Goal: Task Accomplishment & Management: Use online tool/utility

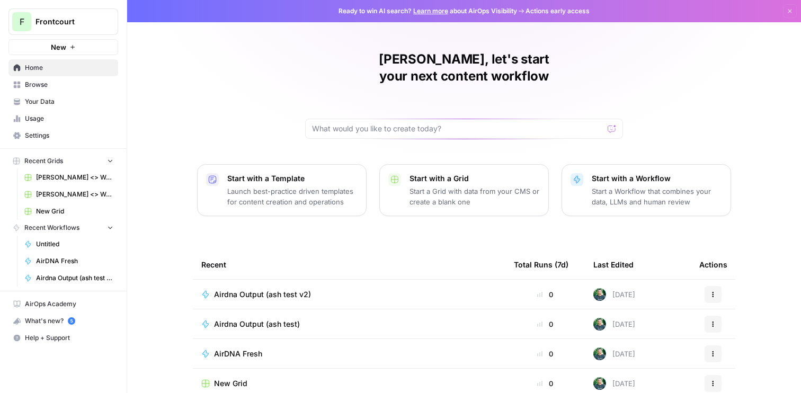
click at [269, 284] on td "Airdna Output (ash test v2)" at bounding box center [349, 294] width 313 height 29
click at [265, 289] on span "Airdna Output (ash test v2)" at bounding box center [262, 294] width 97 height 11
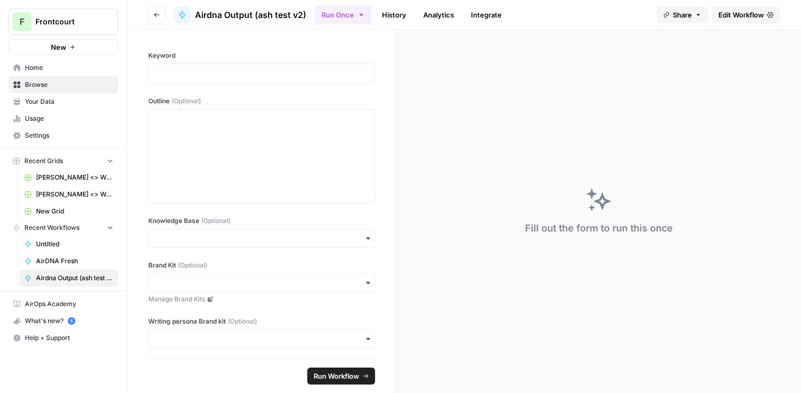
click at [744, 15] on span "Edit Workflow" at bounding box center [741, 15] width 46 height 11
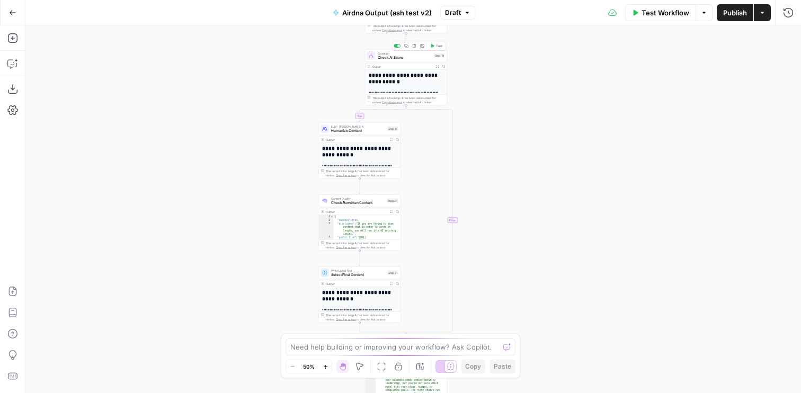
click at [406, 59] on span "Check AI Score" at bounding box center [405, 57] width 54 height 5
click at [727, 79] on div "step_17 . output . score . ai > 0.95" at bounding box center [695, 100] width 189 height 48
type textarea "**********"
click at [499, 117] on div "true false false true true false Workflow Set Inputs Inputs Google Search Googl…" at bounding box center [412, 209] width 775 height 368
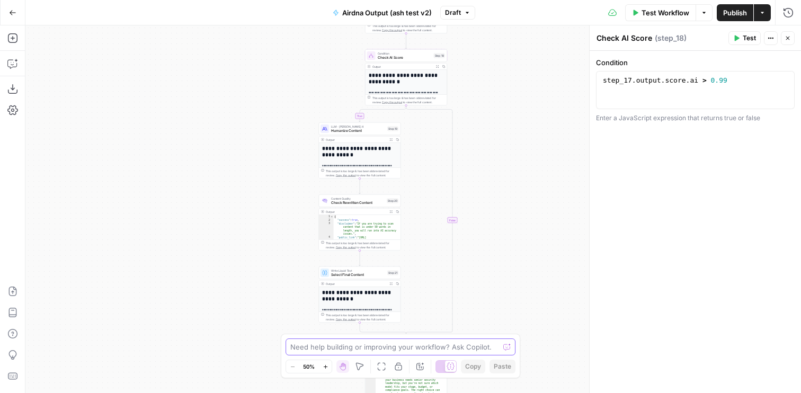
click at [382, 346] on textarea at bounding box center [394, 347] width 209 height 11
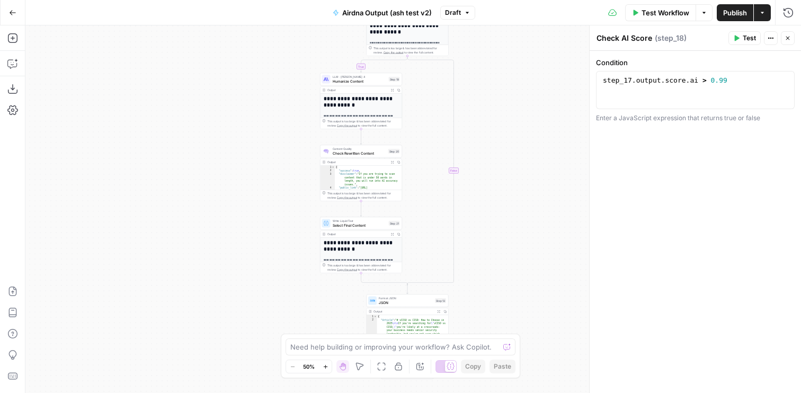
click at [525, 117] on div "true false false true true false Workflow Set Inputs Inputs Google Search Googl…" at bounding box center [412, 209] width 775 height 368
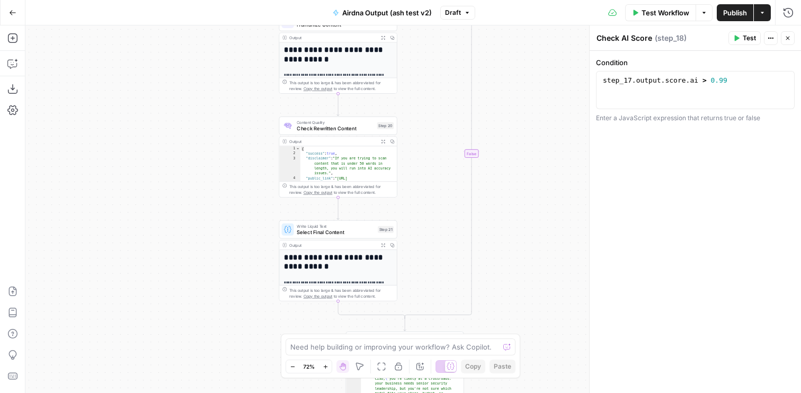
click at [470, 154] on icon "Edge from step_18 to step_18-conditional-end" at bounding box center [438, 153] width 67 height 331
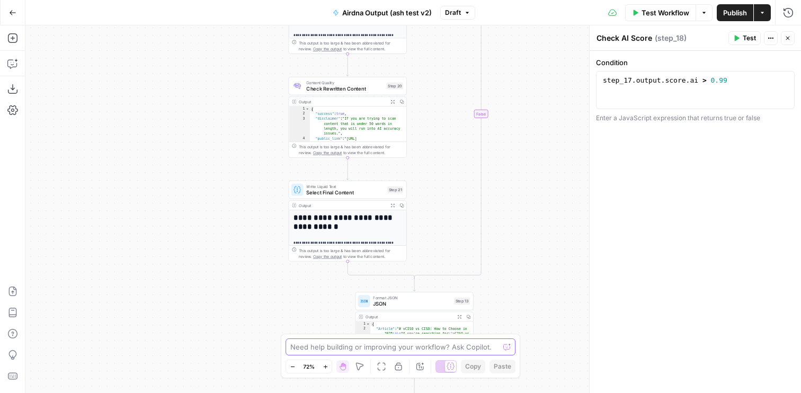
click at [417, 344] on textarea at bounding box center [394, 347] width 209 height 11
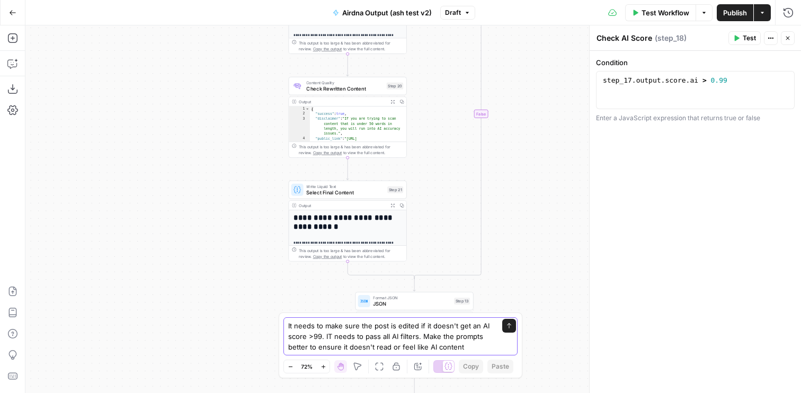
type textarea "It needs to make sure the post is edited if it doesn't get an AI score >99. IT …"
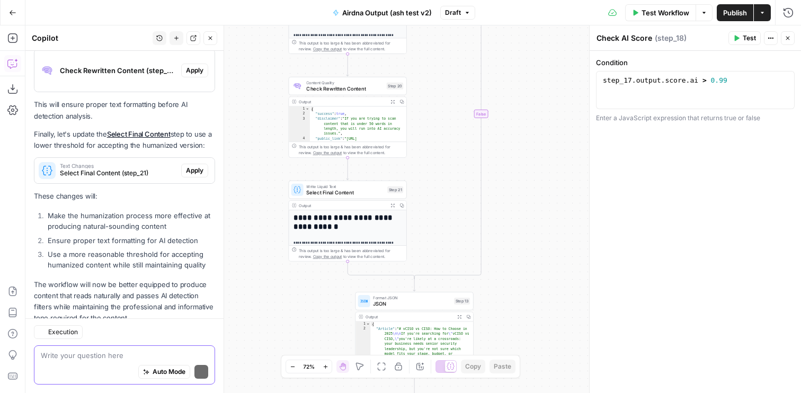
scroll to position [365, 0]
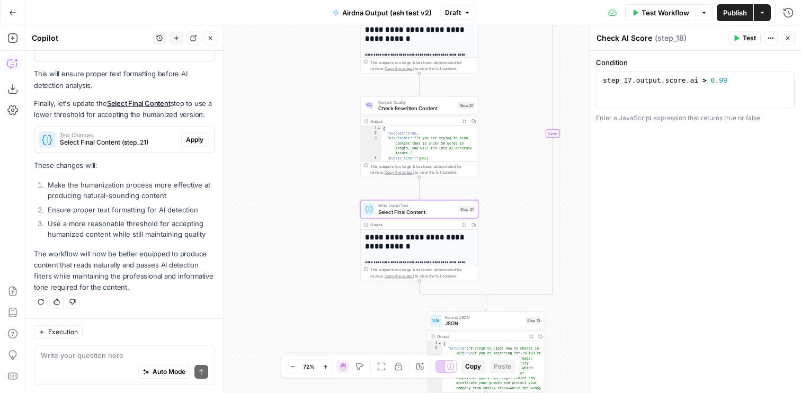
click at [193, 145] on button "Apply" at bounding box center [194, 140] width 27 height 14
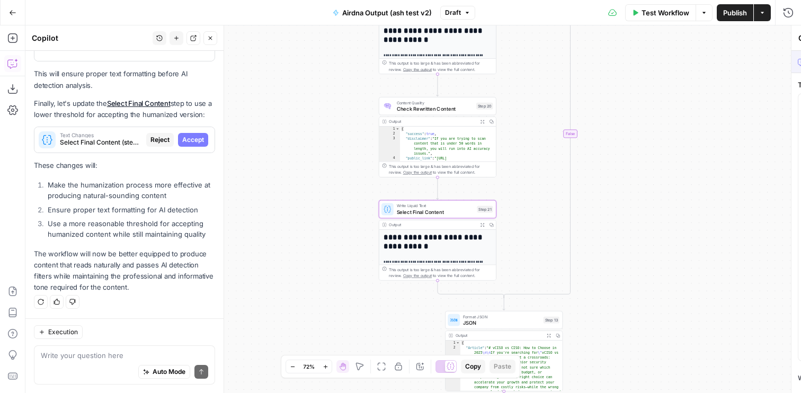
type textarea "Select Final Content"
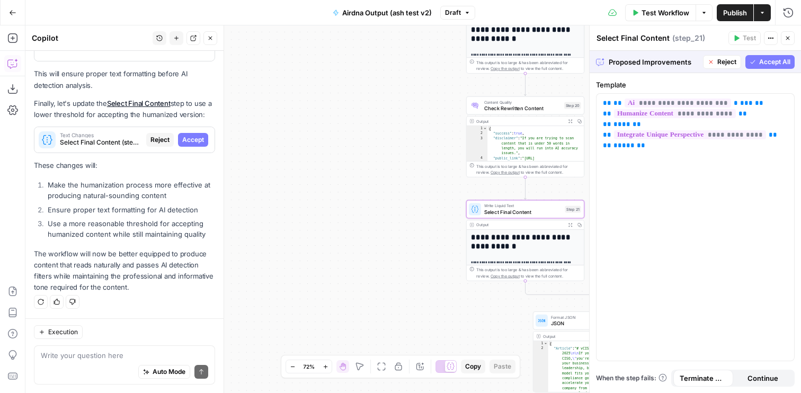
click at [193, 145] on button "Accept" at bounding box center [193, 140] width 30 height 14
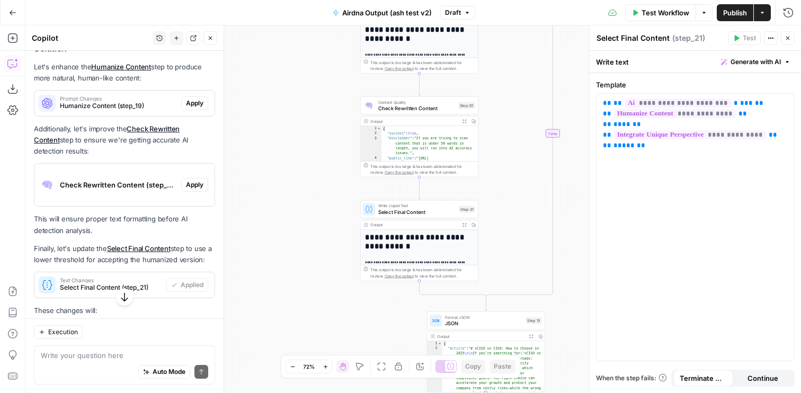
scroll to position [215, 0]
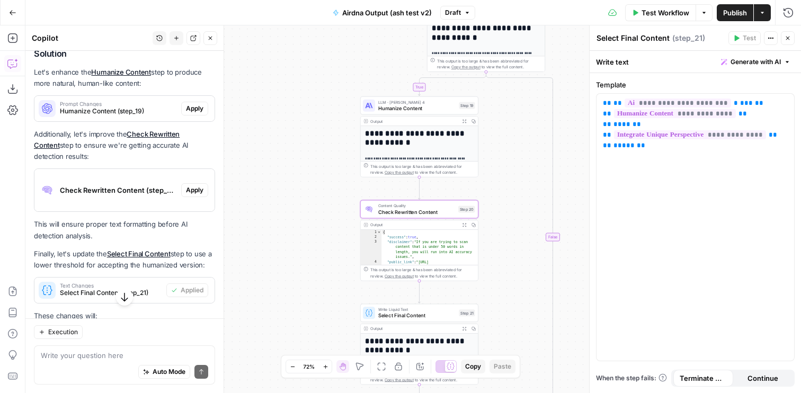
click at [196, 190] on span "Apply" at bounding box center [194, 190] width 17 height 10
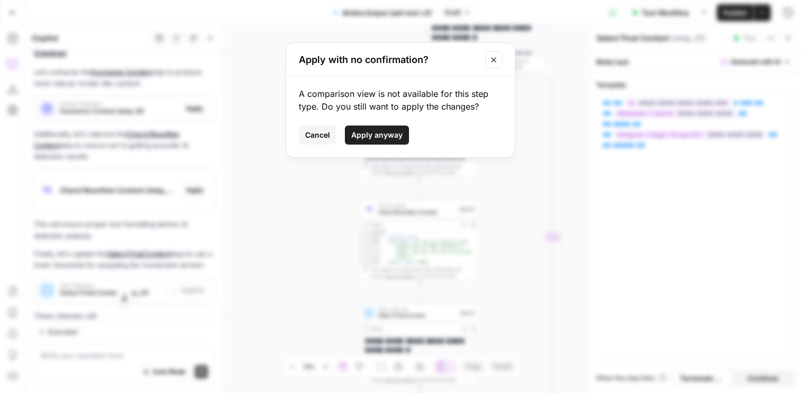
click at [497, 58] on icon "Close modal" at bounding box center [493, 60] width 8 height 8
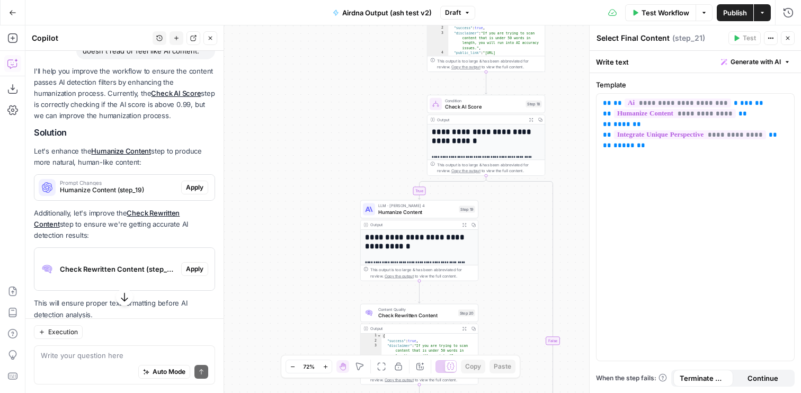
scroll to position [150, 0]
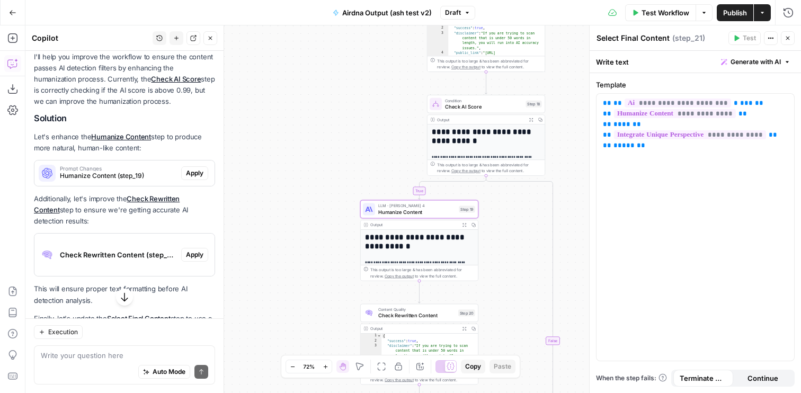
click at [190, 174] on span "Apply" at bounding box center [194, 173] width 17 height 10
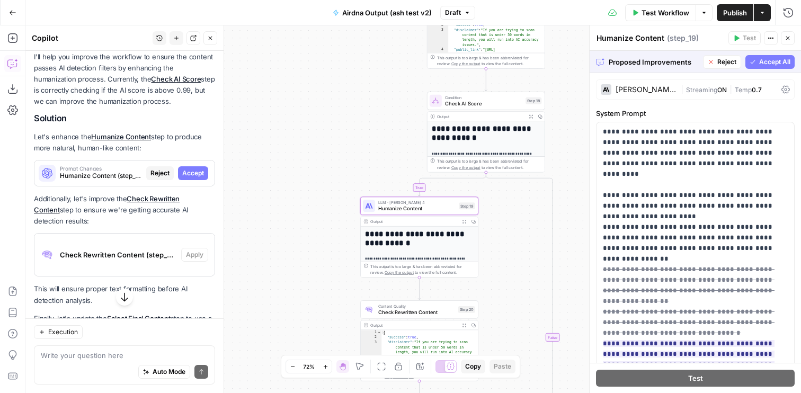
click at [188, 174] on span "Accept" at bounding box center [193, 173] width 22 height 10
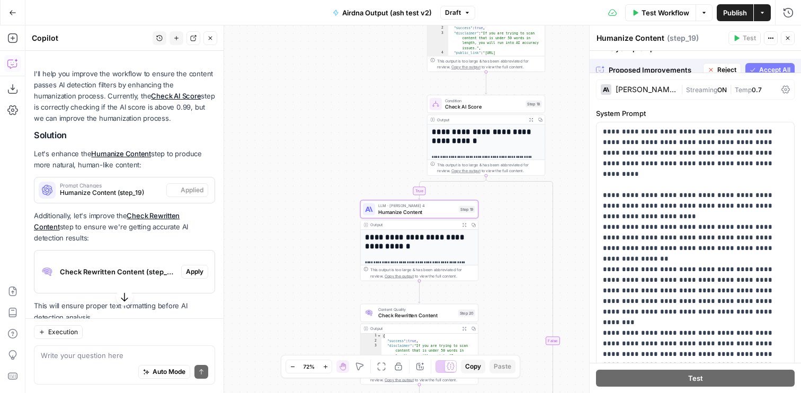
scroll to position [167, 0]
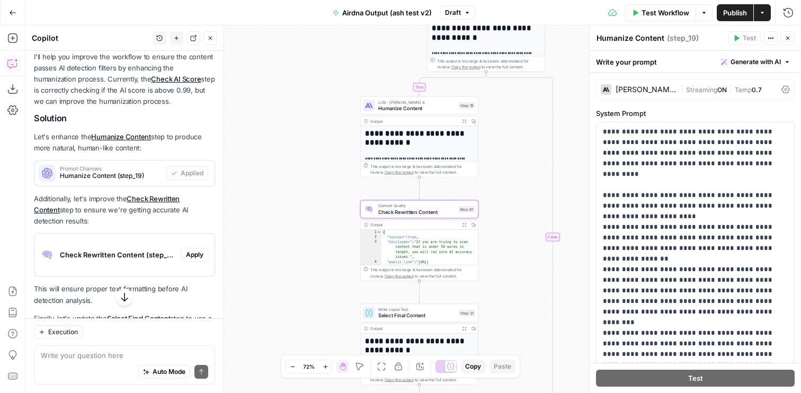
click at [195, 256] on span "Apply" at bounding box center [194, 255] width 17 height 10
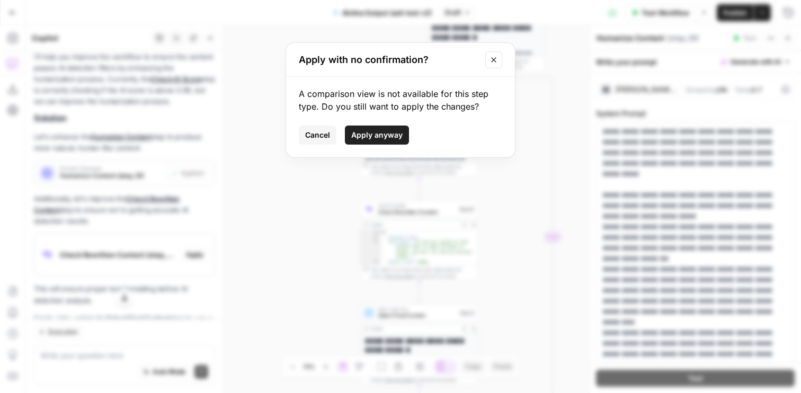
click at [383, 139] on span "Apply anyway" at bounding box center [376, 135] width 51 height 11
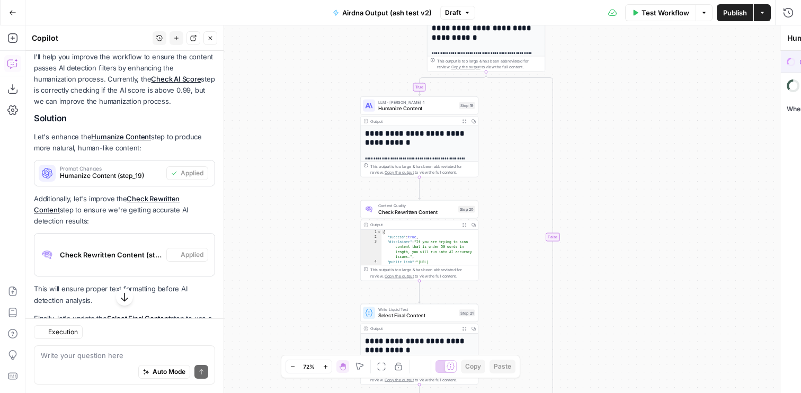
type textarea "Check Rewritten Content"
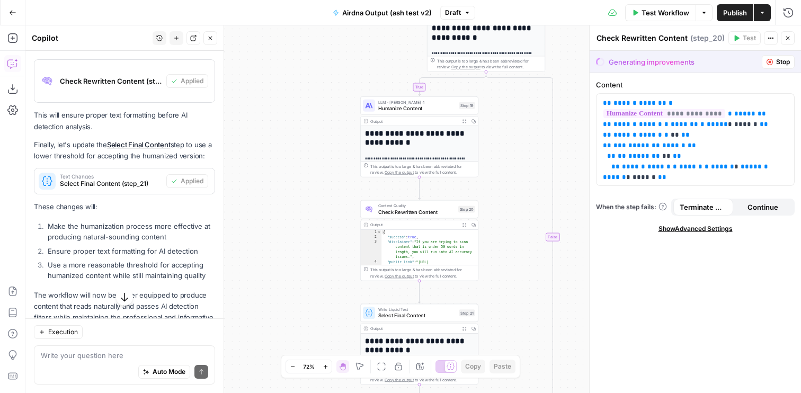
scroll to position [382, 0]
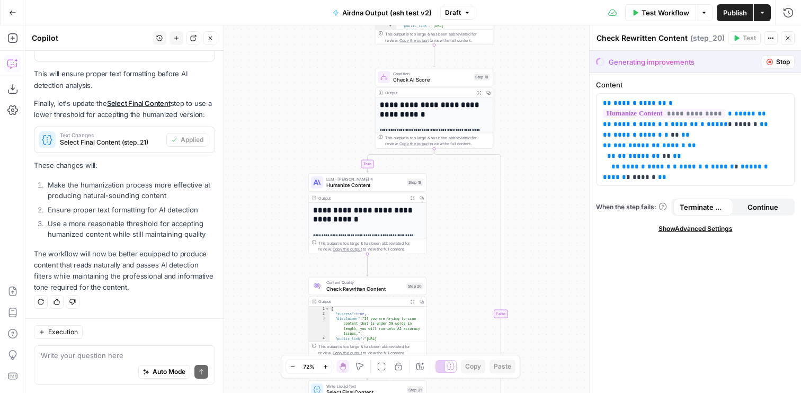
drag, startPoint x: 511, startPoint y: 224, endPoint x: 459, endPoint y: 301, distance: 92.7
click at [459, 301] on div "true false false true true false Workflow Set Inputs Inputs Google Search Googl…" at bounding box center [412, 209] width 775 height 368
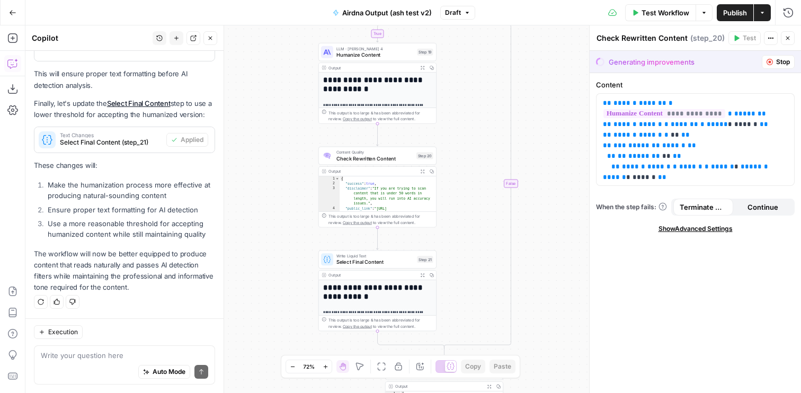
drag, startPoint x: 520, startPoint y: 142, endPoint x: 530, endPoint y: 12, distance: 130.7
click at [530, 12] on div "Go Back Airdna Output (ash test v2) Draft Test Workflow Options Publish Actions…" at bounding box center [400, 196] width 801 height 393
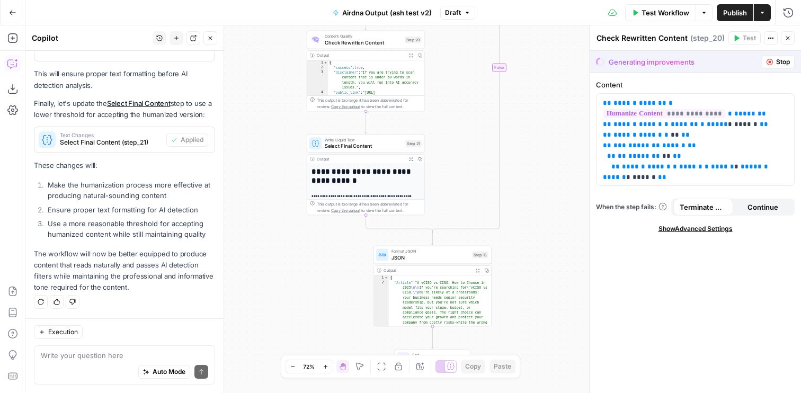
drag, startPoint x: 526, startPoint y: 154, endPoint x: 515, endPoint y: 38, distance: 116.6
click at [515, 38] on div "true false false true true false Workflow Set Inputs Inputs Google Search Googl…" at bounding box center [412, 209] width 775 height 368
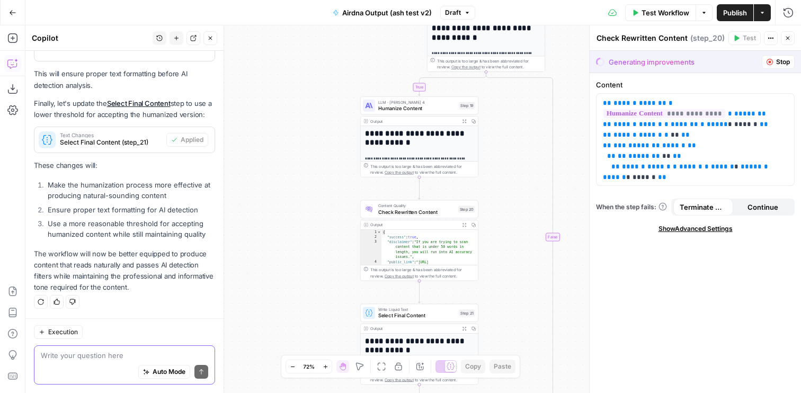
click at [137, 356] on textarea at bounding box center [124, 355] width 167 height 11
type textarea "W"
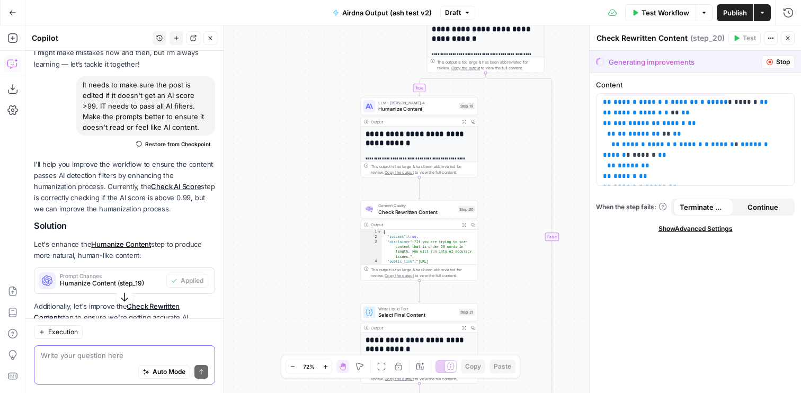
scroll to position [0, 0]
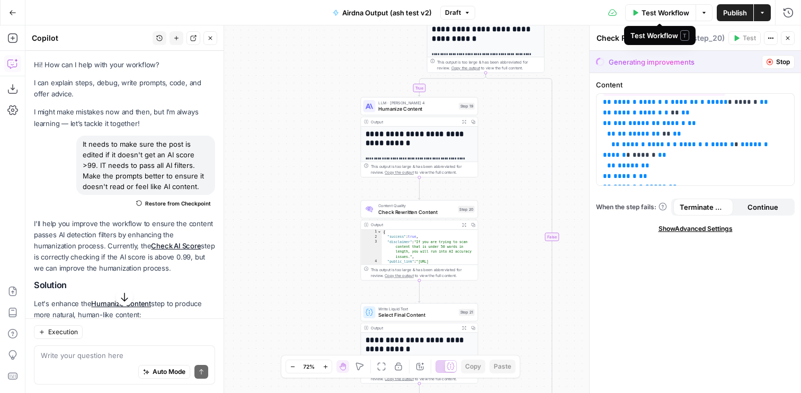
click at [652, 13] on span "Test Workflow" at bounding box center [665, 12] width 48 height 11
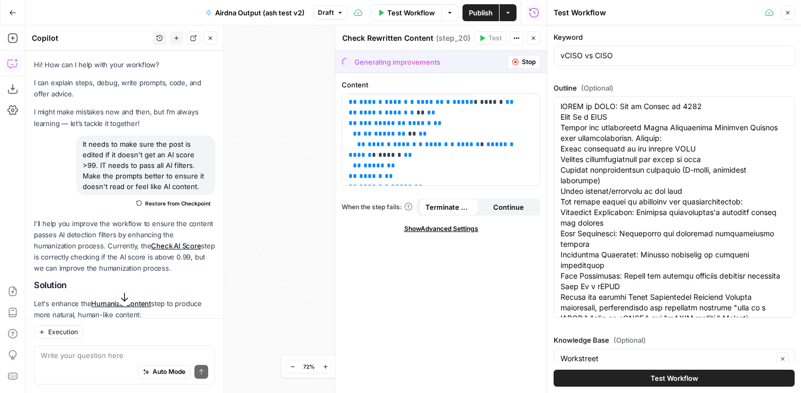
click at [674, 375] on span "Test Workflow" at bounding box center [674, 378] width 48 height 11
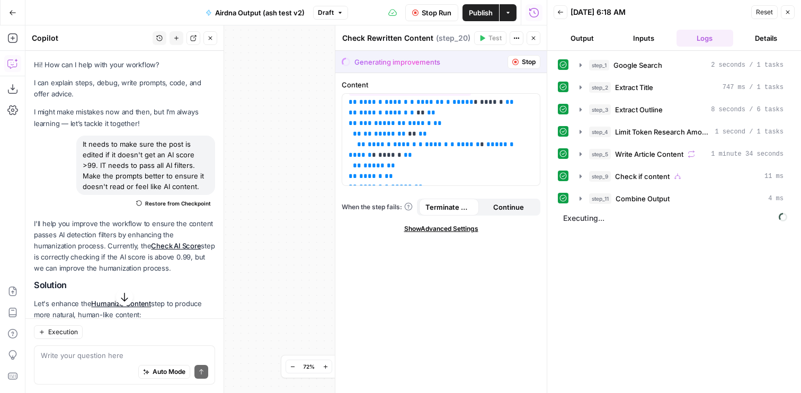
click at [535, 35] on icon "button" at bounding box center [533, 38] width 6 height 6
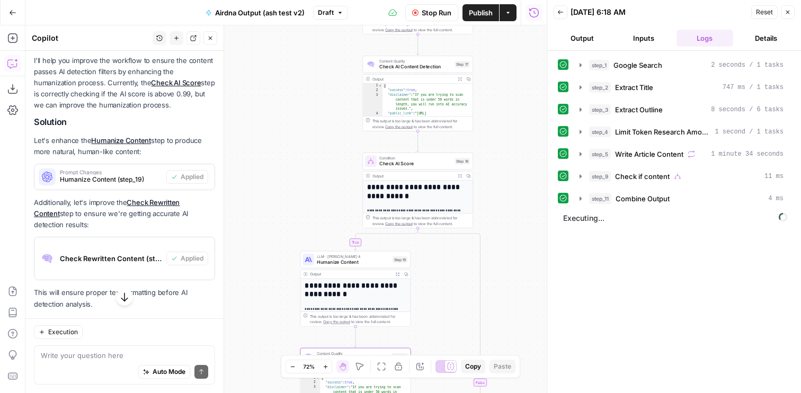
scroll to position [382, 0]
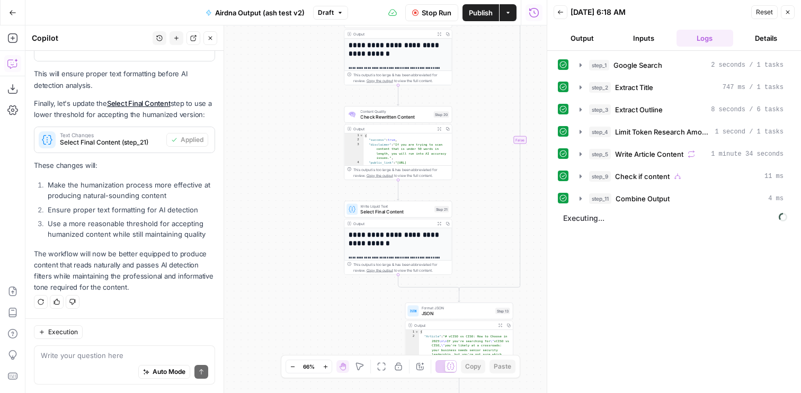
click at [653, 41] on button "Inputs" at bounding box center [643, 38] width 57 height 17
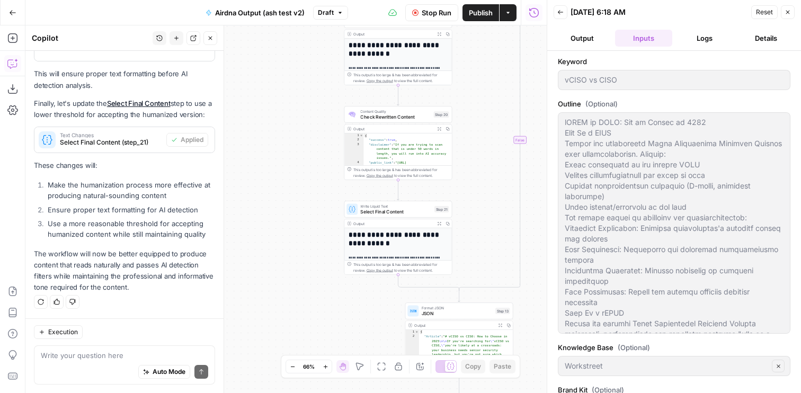
click at [733, 39] on ul "Output Inputs Logs Details" at bounding box center [674, 38] width 241 height 17
click at [754, 39] on button "Details" at bounding box center [765, 38] width 57 height 17
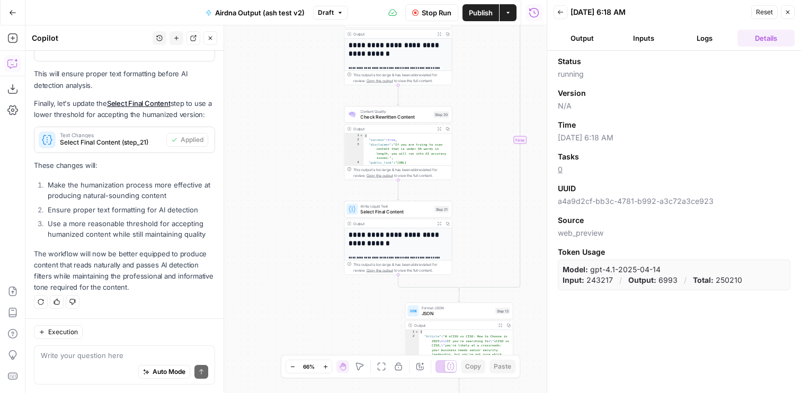
click at [713, 39] on button "Logs" at bounding box center [704, 38] width 57 height 17
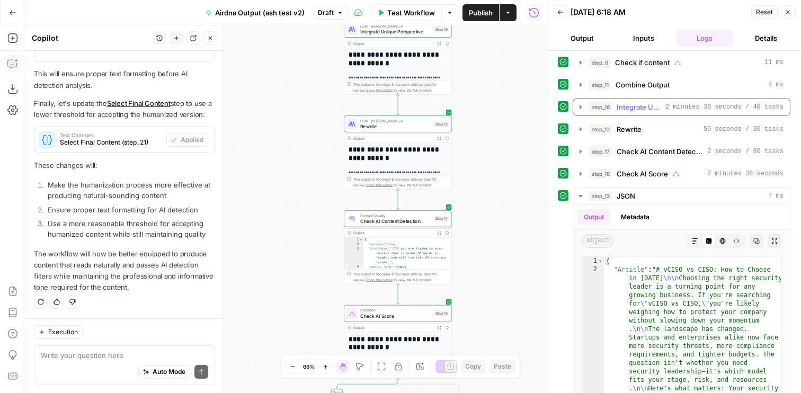
scroll to position [166, 0]
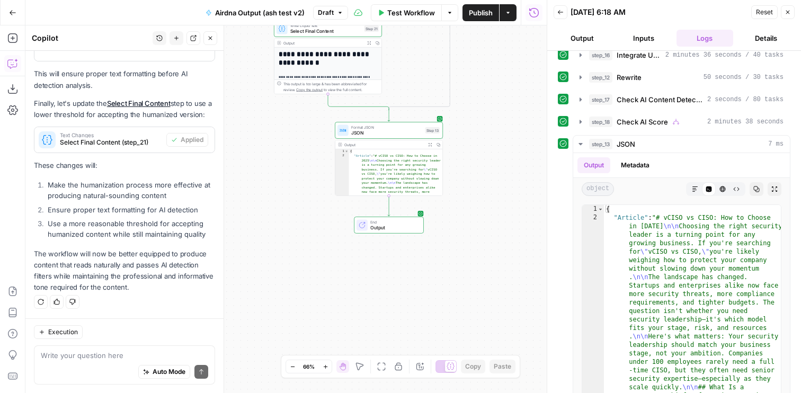
click at [408, 227] on span "Output" at bounding box center [393, 227] width 47 height 7
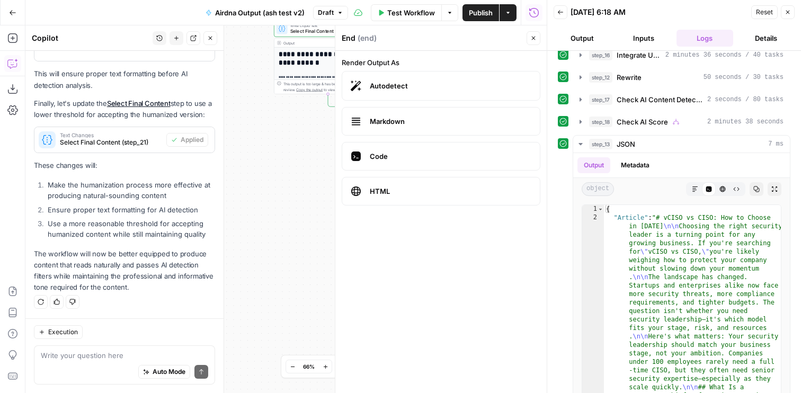
click at [584, 40] on button "Output" at bounding box center [582, 38] width 57 height 17
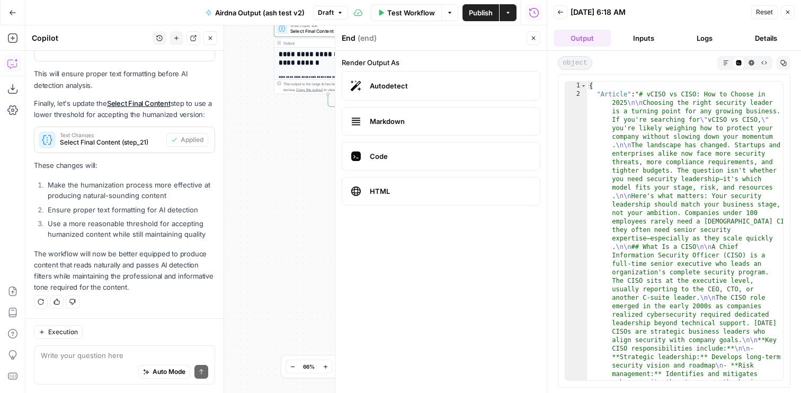
click at [720, 65] on button "Markdown" at bounding box center [725, 62] width 13 height 13
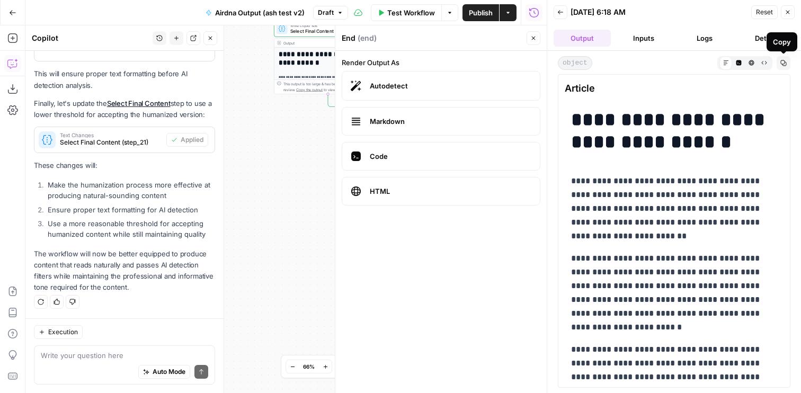
click at [780, 60] on icon "button" at bounding box center [783, 63] width 6 height 6
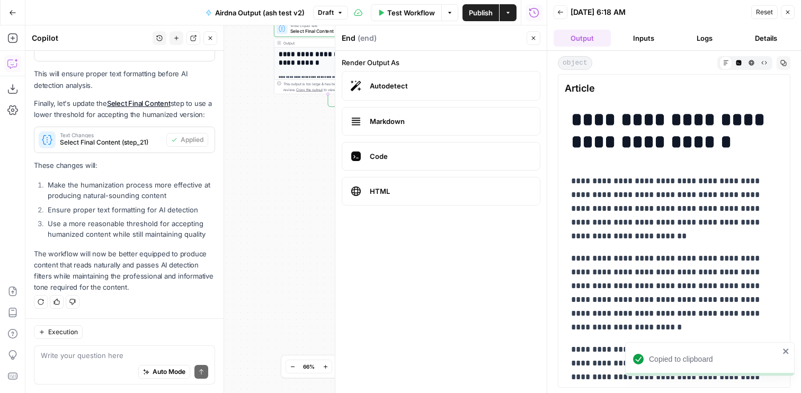
click at [791, 14] on button "Close" at bounding box center [788, 12] width 14 height 14
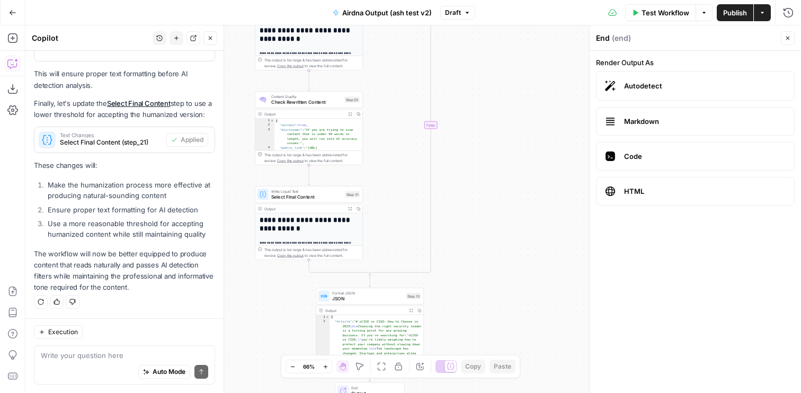
drag, startPoint x: 530, startPoint y: 113, endPoint x: 511, endPoint y: 279, distance: 166.9
click at [511, 279] on div "true false false true true false Workflow Set Inputs Inputs Google Search Googl…" at bounding box center [412, 209] width 775 height 368
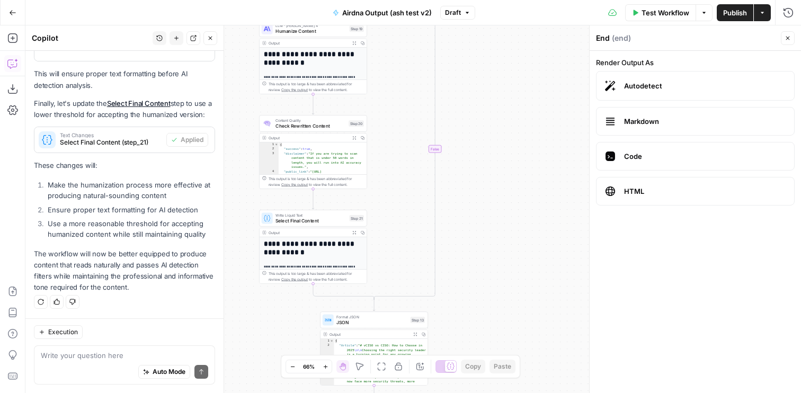
drag, startPoint x: 503, startPoint y: 150, endPoint x: 509, endPoint y: 181, distance: 30.9
click at [509, 181] on div "true false false true true false Workflow Set Inputs Inputs Google Search Googl…" at bounding box center [412, 209] width 775 height 368
